Goal: Task Accomplishment & Management: Use online tool/utility

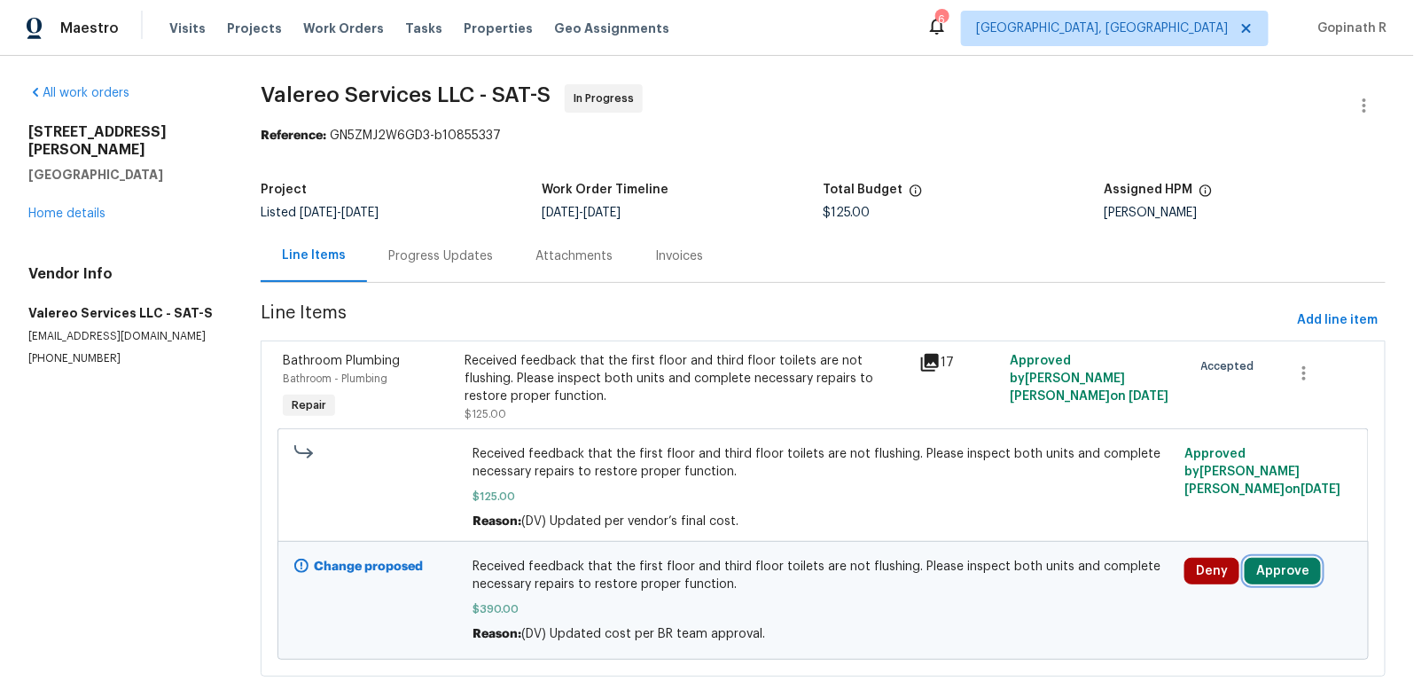
click at [1275, 573] on button "Approve" at bounding box center [1283, 571] width 76 height 27
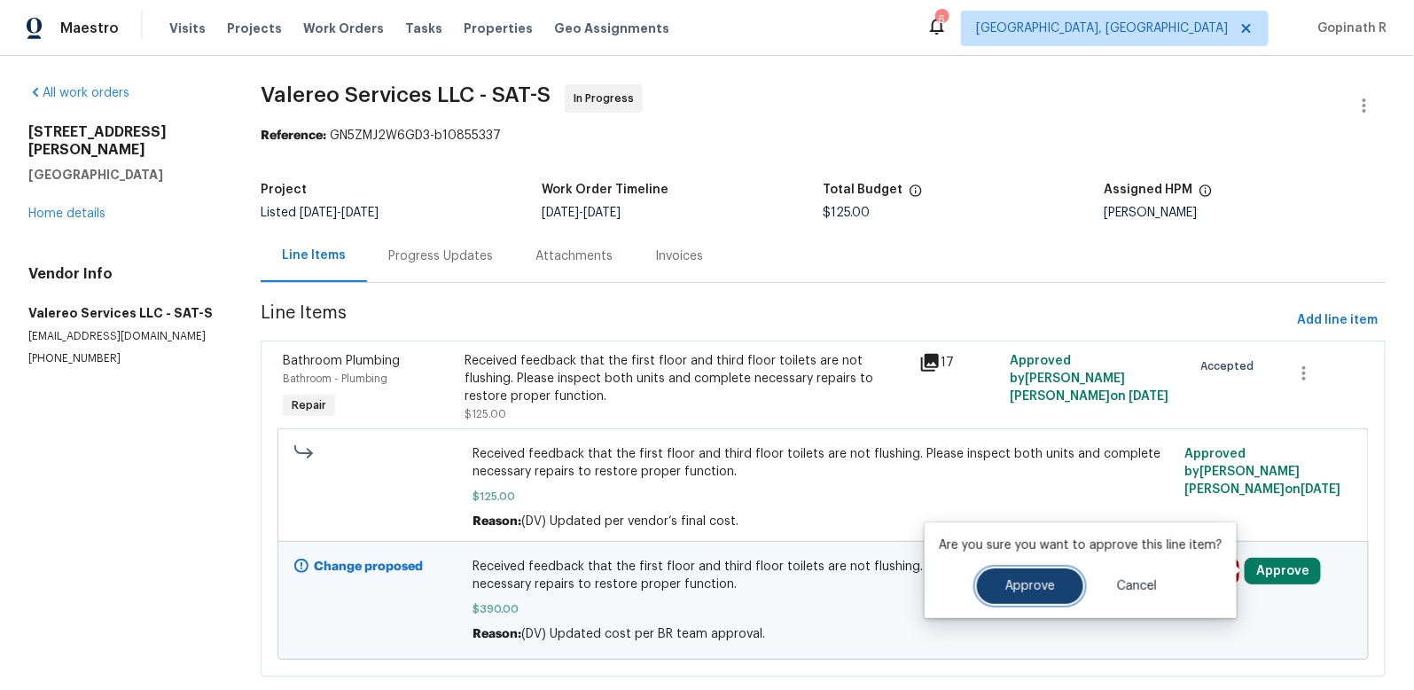
click at [1016, 596] on button "Approve" at bounding box center [1030, 585] width 106 height 35
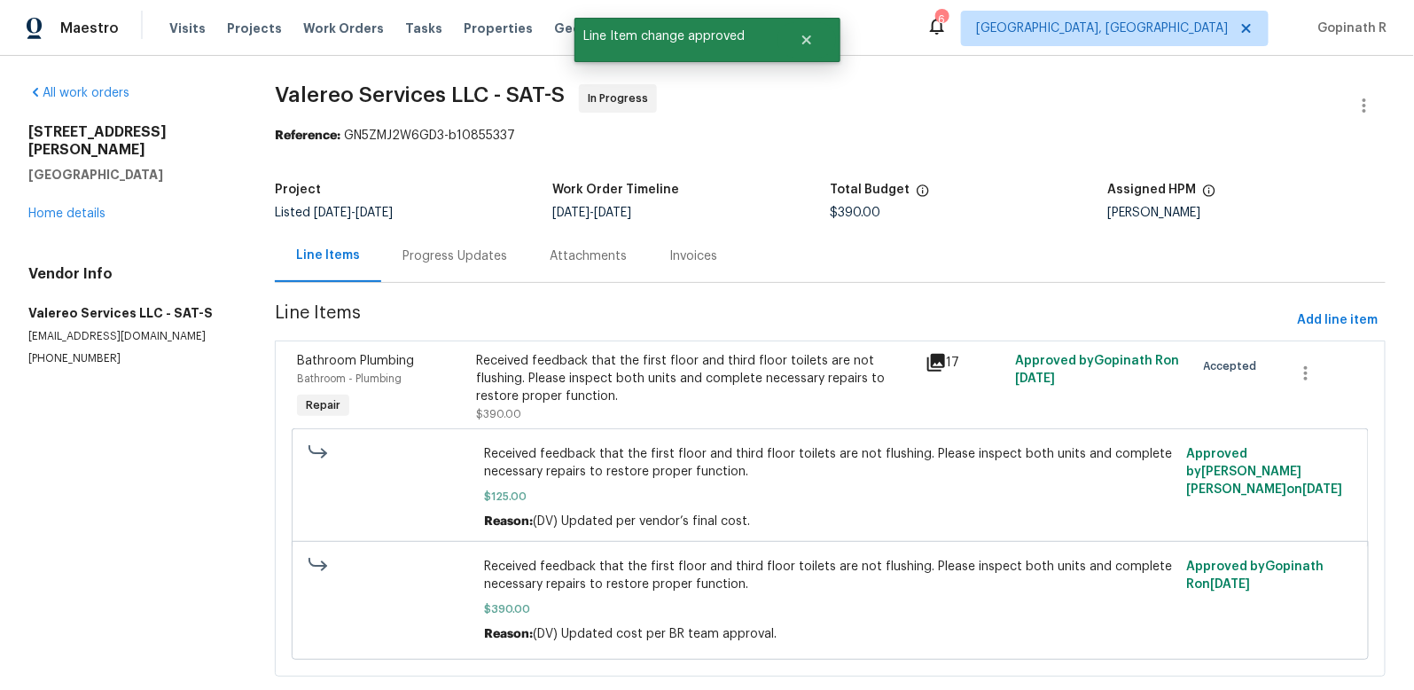
click at [369, 132] on div "Reference: GN5ZMJ2W6GD3-b10855337" at bounding box center [830, 136] width 1111 height 18
copy div "GN5ZMJ2W6GD3"
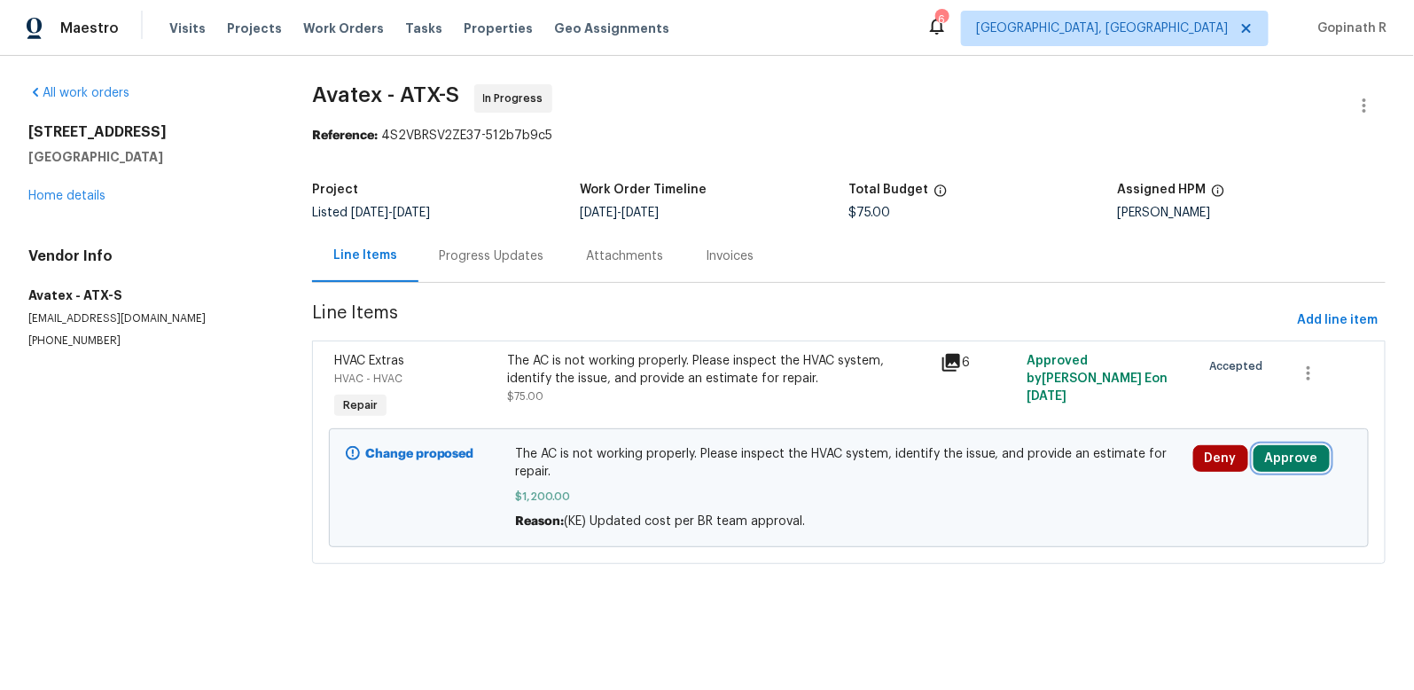
click at [1291, 450] on button "Approve" at bounding box center [1292, 458] width 76 height 27
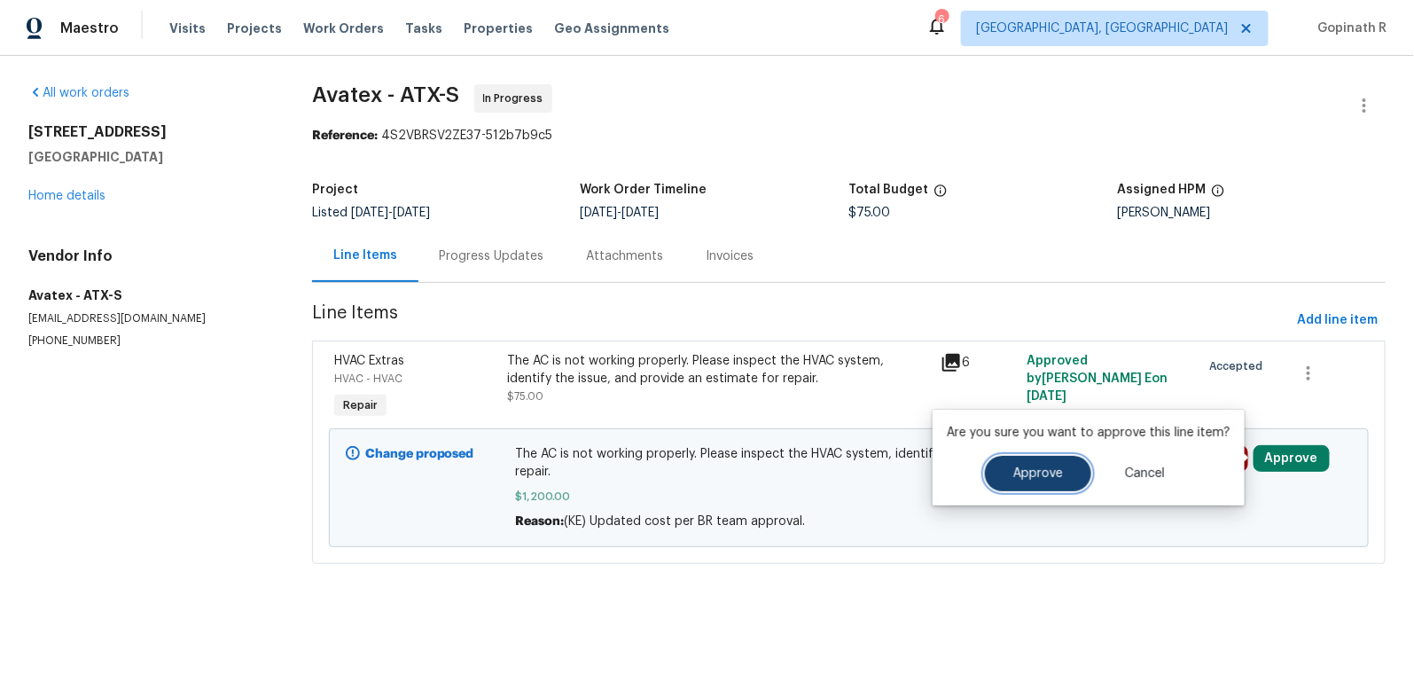
click at [1060, 480] on button "Approve" at bounding box center [1038, 473] width 106 height 35
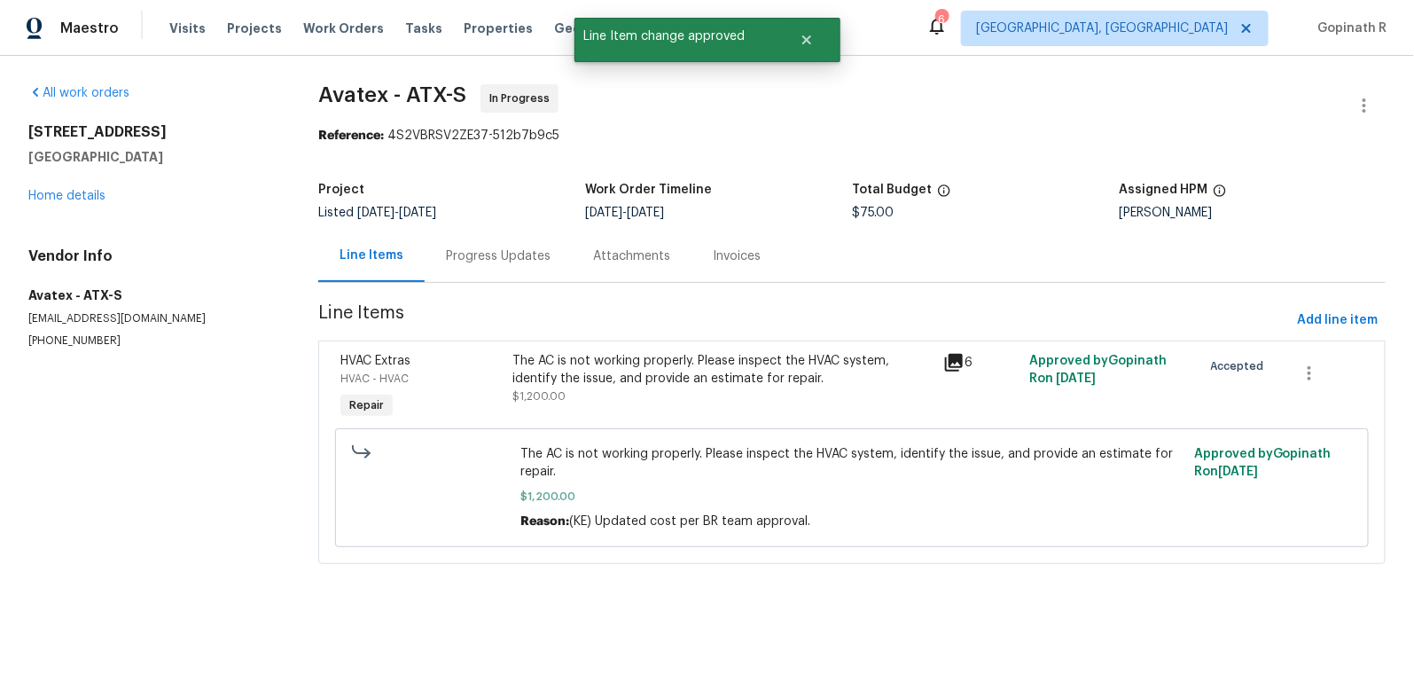
click at [425, 130] on div "Reference: 4S2VBRSV2ZE37-512b7b9c5" at bounding box center [851, 136] width 1067 height 18
copy div "4S2VBRSV2ZE37"
